Goal: Task Accomplishment & Management: Manage account settings

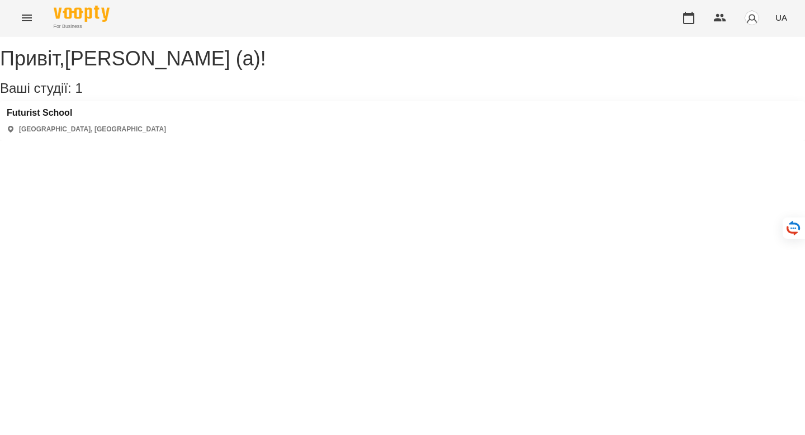
click at [747, 18] on img "button" at bounding box center [752, 18] width 16 height 16
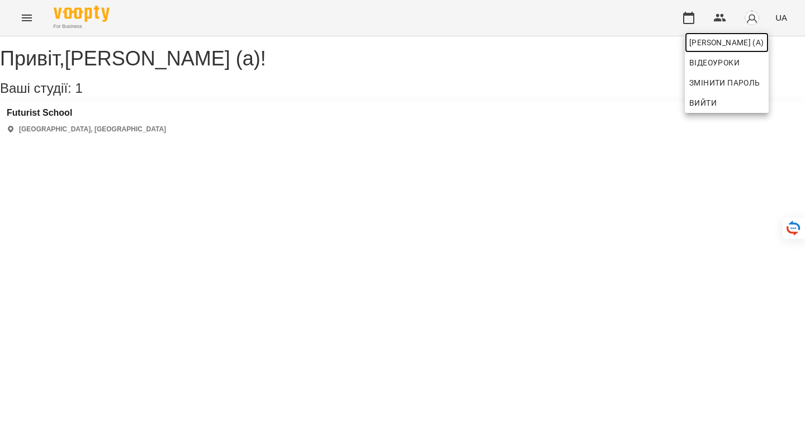
click at [722, 47] on span "[PERSON_NAME] (а)" at bounding box center [726, 42] width 75 height 13
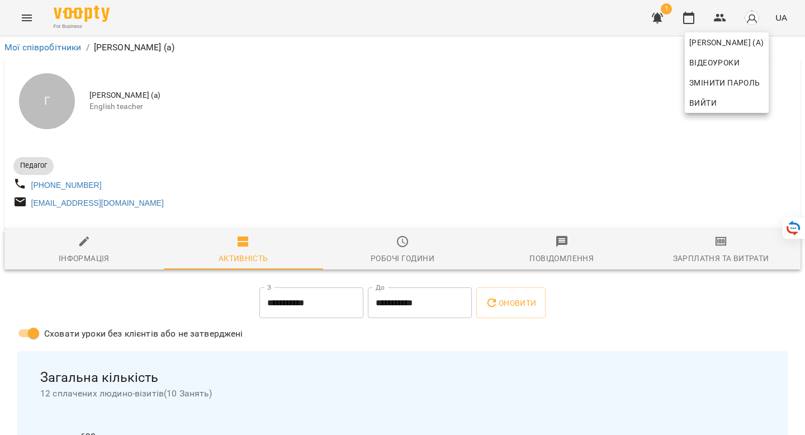
click at [74, 257] on div at bounding box center [402, 217] width 805 height 435
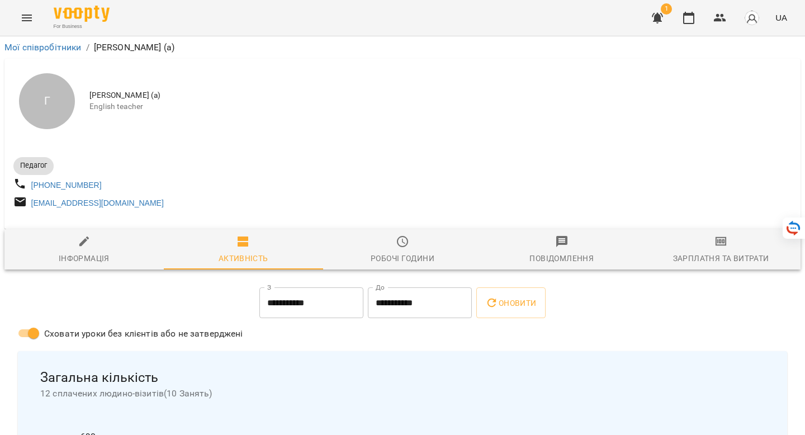
click at [25, 19] on icon "Menu" at bounding box center [26, 17] width 13 height 13
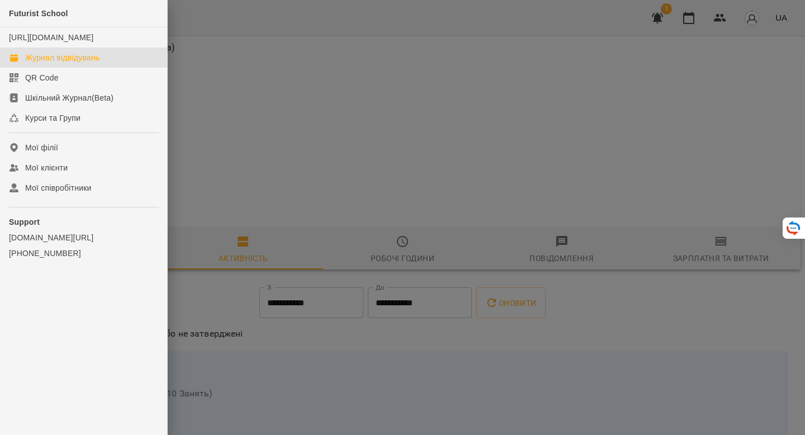
click at [45, 63] on div "Журнал відвідувань" at bounding box center [62, 57] width 74 height 11
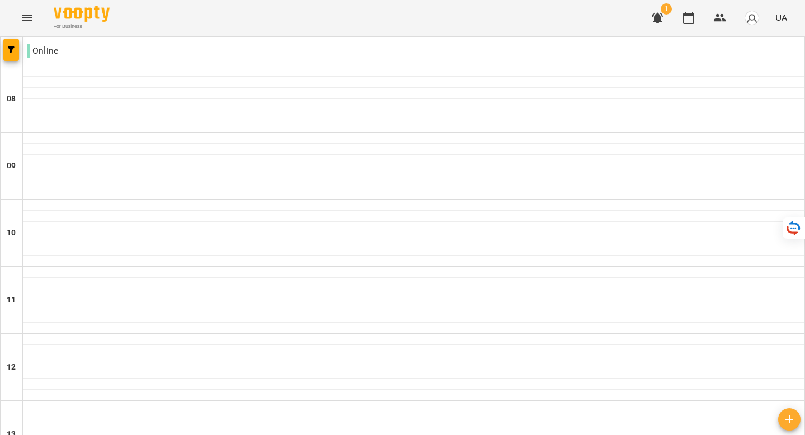
scroll to position [644, 0]
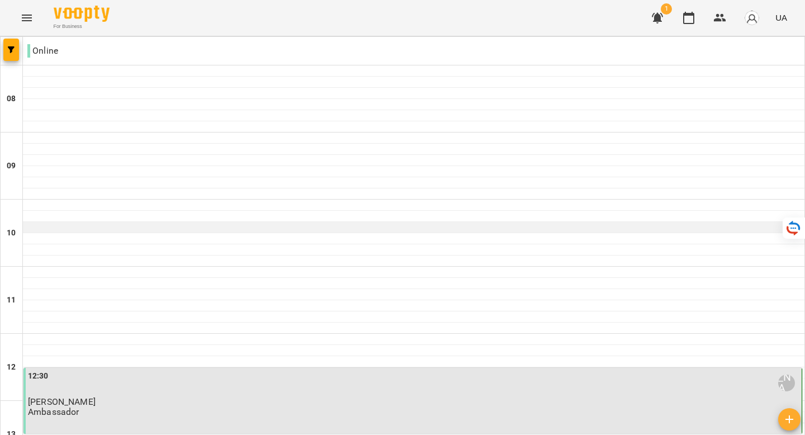
scroll to position [252, 0]
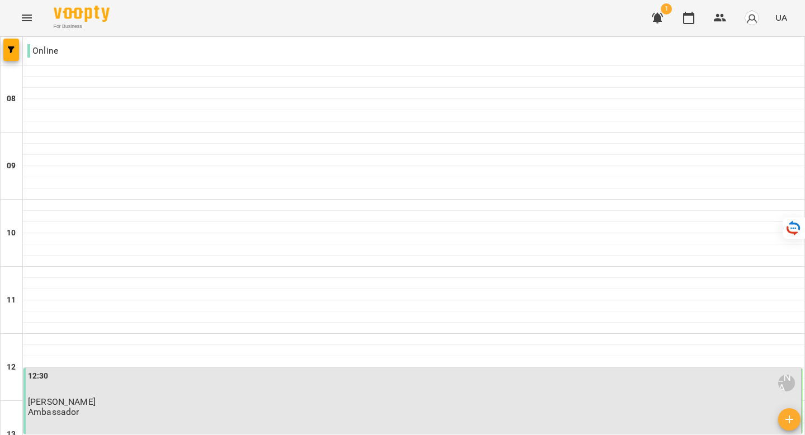
click at [207, 397] on p "[PERSON_NAME]" at bounding box center [414, 402] width 772 height 10
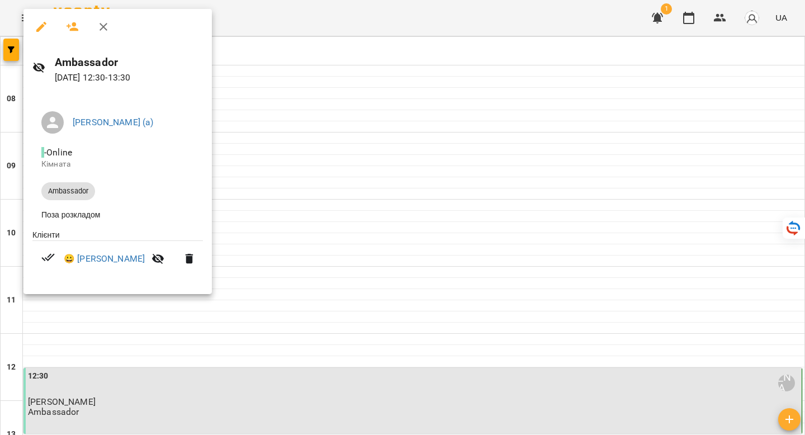
click at [233, 225] on div at bounding box center [402, 217] width 805 height 435
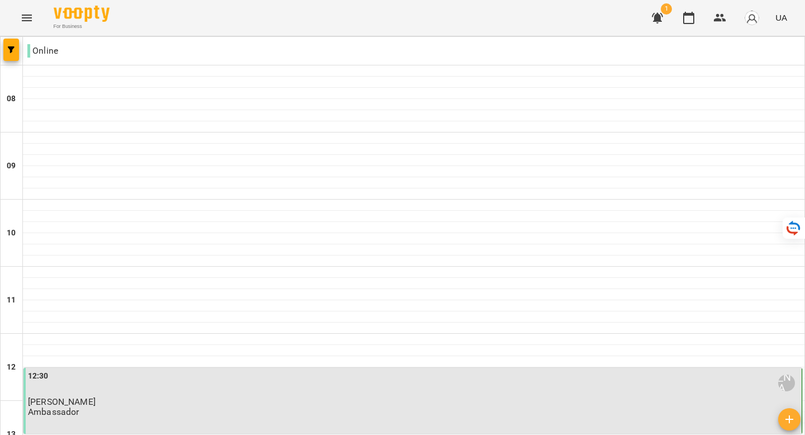
scroll to position [369, 0]
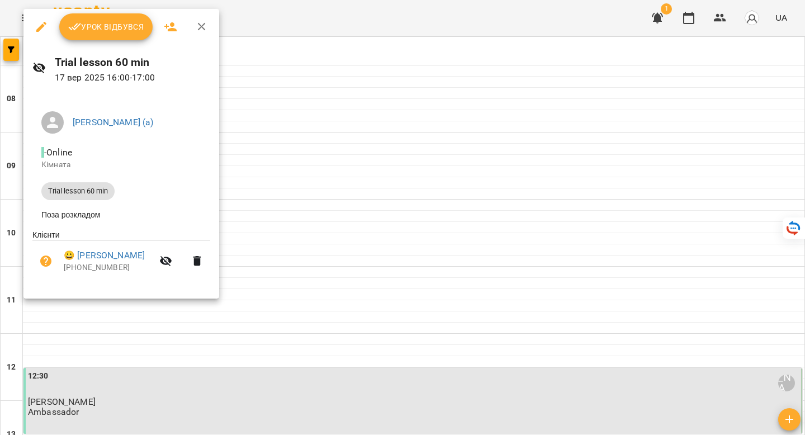
click at [106, 36] on button "Урок відбувся" at bounding box center [106, 26] width 94 height 27
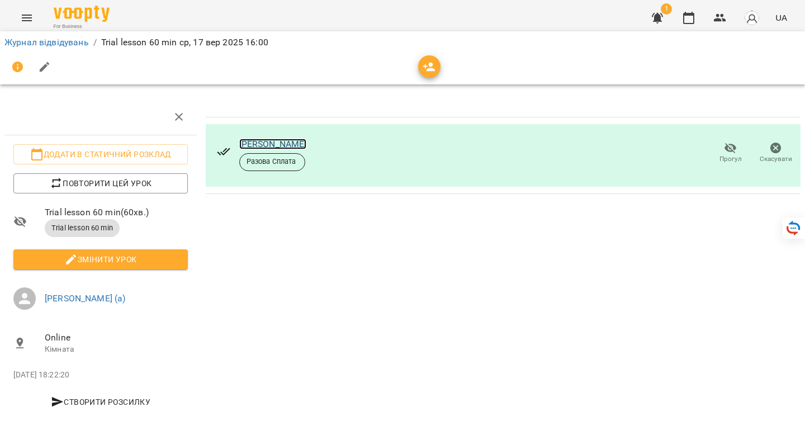
click at [291, 146] on link "[PERSON_NAME]" at bounding box center [273, 144] width 68 height 11
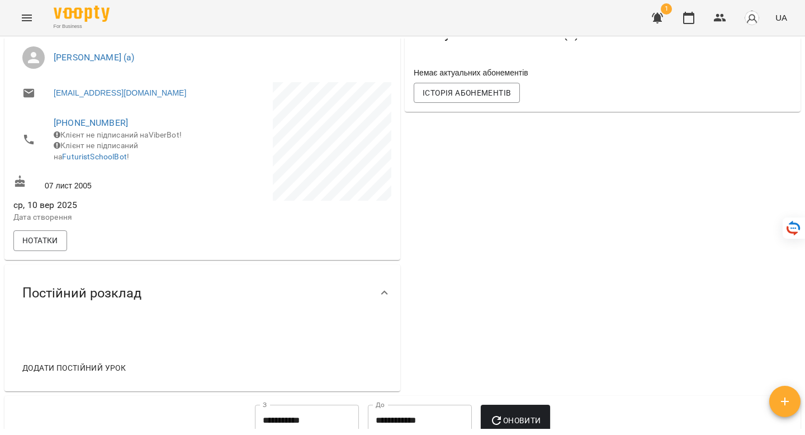
scroll to position [218, 0]
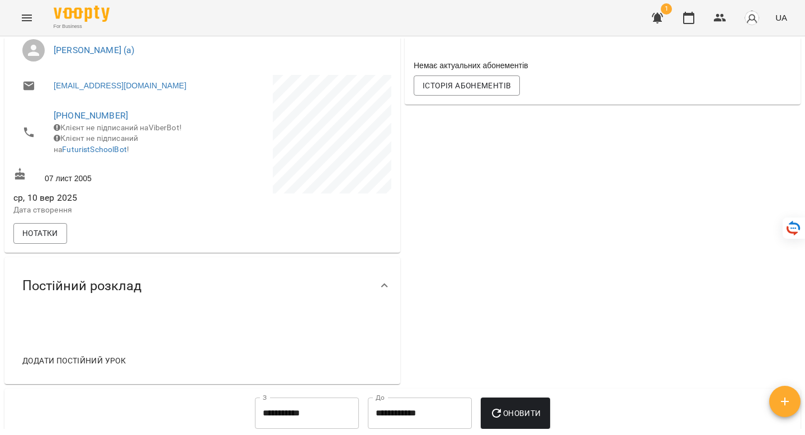
click at [385, 292] on icon at bounding box center [384, 285] width 13 height 13
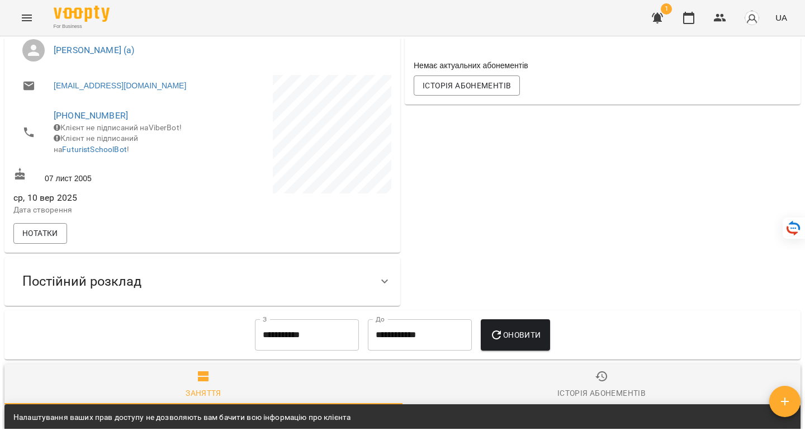
click at [385, 283] on icon at bounding box center [384, 282] width 7 height 4
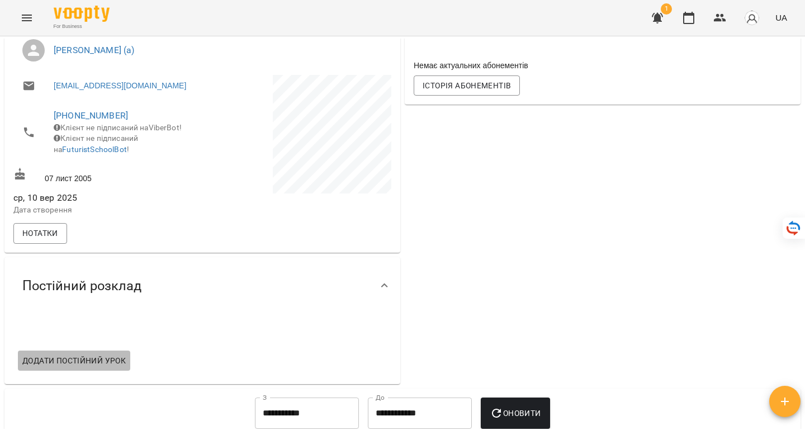
click at [113, 367] on span "Додати постійний урок" at bounding box center [73, 360] width 103 height 13
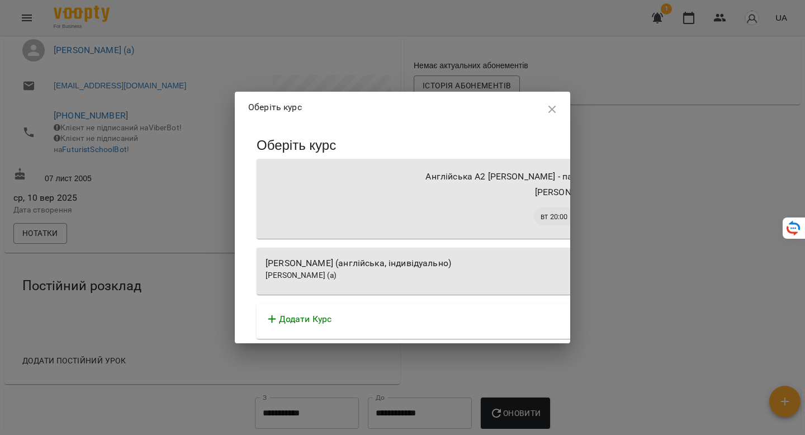
click at [546, 109] on icon "button" at bounding box center [552, 109] width 13 height 13
